Goal: Check status: Check status

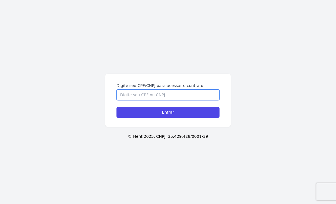
click at [137, 91] on input "Digite seu CPF/CNPJ para acessar o contrato" at bounding box center [168, 94] width 103 height 11
paste input "14054206778"
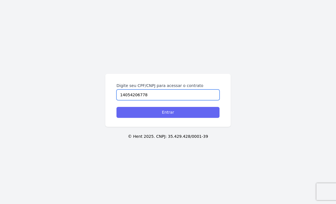
type input "14054206778"
click at [142, 109] on input "Entrar" at bounding box center [168, 112] width 103 height 11
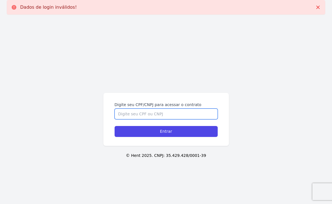
click at [141, 111] on input "Digite seu CPF/CNPJ para acessar o contrato" at bounding box center [166, 113] width 103 height 11
paste input "14054206778"
click at [117, 113] on input "14054206778" at bounding box center [166, 113] width 103 height 11
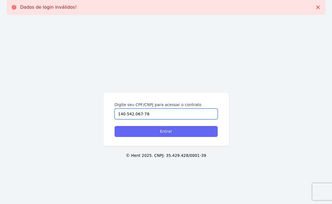
type input "140.542.067-78"
click at [125, 129] on input "Entrar" at bounding box center [166, 131] width 103 height 11
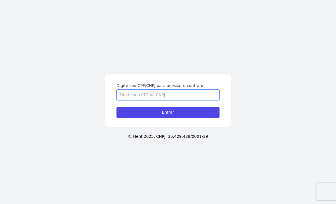
click at [141, 97] on input "Digite seu CPF/CNPJ para acessar o contrato" at bounding box center [168, 94] width 103 height 11
paste input "14054206778"
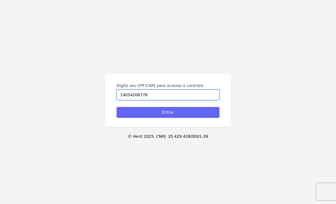
type input "14054206778"
click at [139, 112] on input "Entrar" at bounding box center [168, 112] width 103 height 11
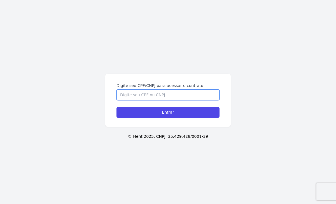
click at [154, 94] on input "Digite seu CPF/CNPJ para acessar o contrato" at bounding box center [168, 94] width 103 height 11
paste input "14054206778"
type input "14054206778"
click at [117, 107] on input "Entrar" at bounding box center [168, 112] width 103 height 11
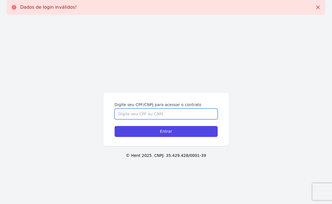
click at [146, 114] on input "Digite seu CPF/CNPJ para acessar o contrato" at bounding box center [166, 113] width 103 height 11
paste input "14054206778"
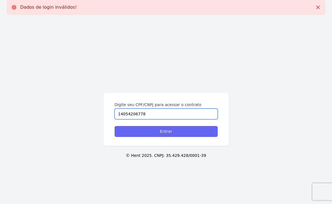
type input "14054206778"
click at [142, 130] on input "Entrar" at bounding box center [166, 131] width 103 height 11
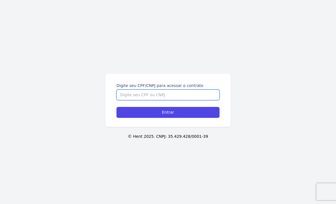
click at [126, 90] on input "Digite seu CPF/CNPJ para acessar o contrato" at bounding box center [168, 94] width 103 height 11
paste input "14054206778"
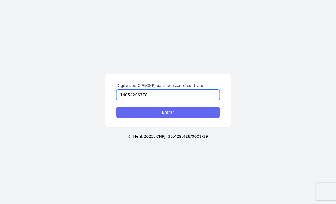
type input "14054206778"
click at [186, 114] on input "Entrar" at bounding box center [168, 112] width 103 height 11
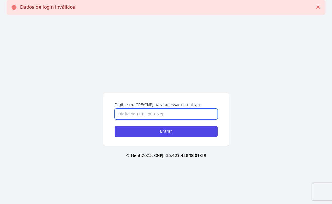
click at [123, 112] on input "Digite seu CPF/CNPJ para acessar o contrato" at bounding box center [166, 113] width 103 height 11
paste input "169.417.677-07"
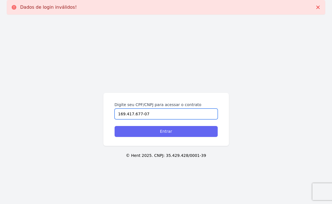
type input "169.417.677-07"
click at [130, 128] on input "Entrar" at bounding box center [166, 131] width 103 height 11
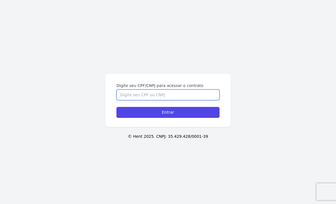
click at [144, 99] on input "Digite seu CPF/CNPJ para acessar o contrato" at bounding box center [168, 94] width 103 height 11
paste input "169.417.677-07"
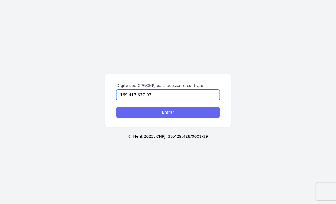
type input "169.417.677-07"
click at [148, 110] on input "Entrar" at bounding box center [168, 112] width 103 height 11
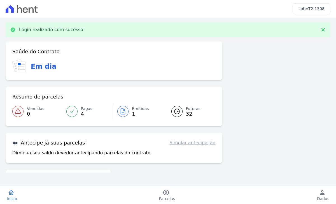
click at [133, 106] on span "Emitidas" at bounding box center [140, 109] width 17 height 6
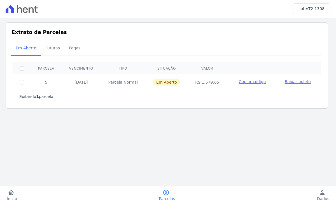
click at [296, 81] on span "Baixar boleto" at bounding box center [298, 81] width 26 height 4
click at [322, 192] on icon "person" at bounding box center [322, 192] width 7 height 7
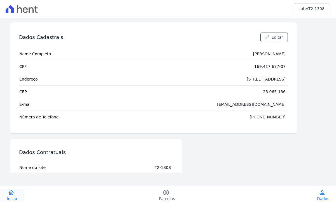
click at [12, 194] on icon "home" at bounding box center [11, 192] width 7 height 7
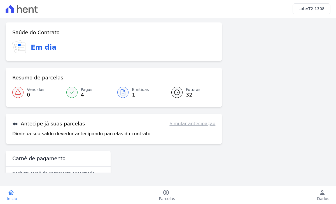
click at [314, 8] on span "T2-1308" at bounding box center [316, 8] width 16 height 4
click at [325, 192] on icon "person" at bounding box center [322, 192] width 7 height 7
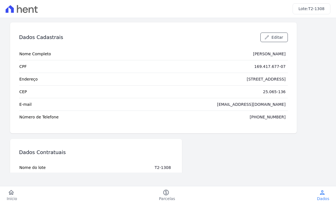
click at [17, 8] on icon at bounding box center [22, 9] width 32 height 8
click at [9, 196] on span "Início" at bounding box center [12, 198] width 10 height 6
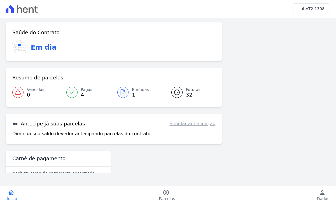
scroll to position [16, 0]
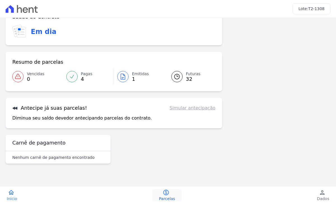
click at [164, 192] on icon "paid" at bounding box center [166, 192] width 7 height 7
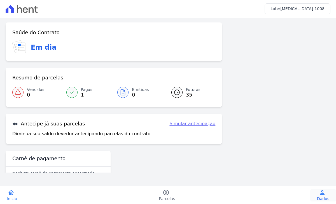
click at [322, 192] on icon "person" at bounding box center [322, 192] width 7 height 7
